Goal: Navigation & Orientation: Go to known website

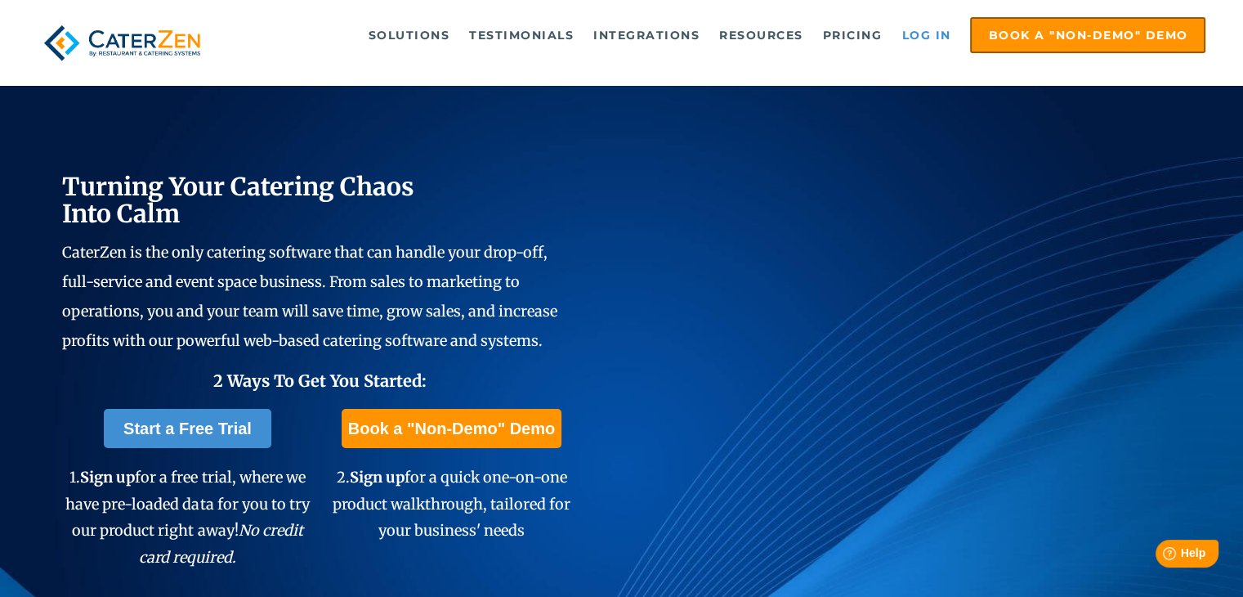
click at [919, 25] on link "Log in" at bounding box center [925, 35] width 65 height 33
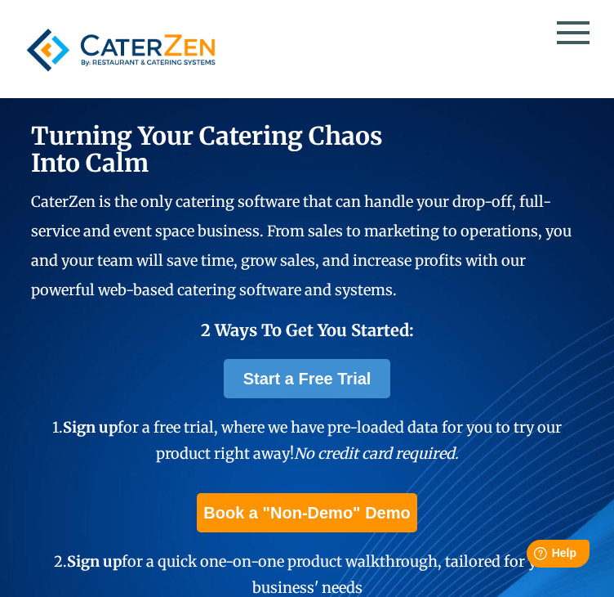
drag, startPoint x: 333, startPoint y: 54, endPoint x: 329, endPoint y: 25, distance: 29.6
click at [329, 117] on li "Testimonials Testimonials Case Studies" at bounding box center [308, 131] width 578 height 29
click at [299, 8] on div "Solutions Catering CRM Catering Sales Catering Management Catering Marketing Ca…" at bounding box center [307, 50] width 614 height 96
click at [346, 246] on link "Log in" at bounding box center [308, 260] width 578 height 29
click at [329, 246] on link "Log in" at bounding box center [308, 260] width 578 height 29
